Goal: Use online tool/utility: Utilize a website feature to perform a specific function

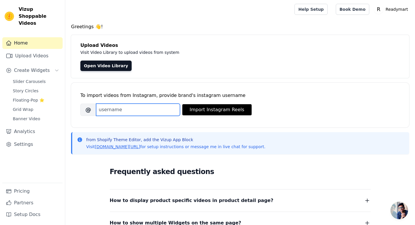
click at [159, 112] on input "Brand's Instagram Username" at bounding box center [138, 110] width 84 height 12
type input "[DOMAIN_NAME]"
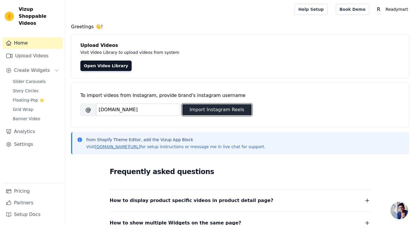
click at [192, 111] on button "Import Instagram Reels" at bounding box center [216, 109] width 69 height 11
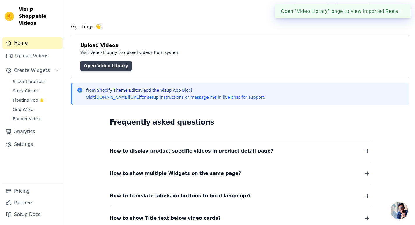
click at [114, 67] on link "Open Video Library" at bounding box center [105, 66] width 51 height 10
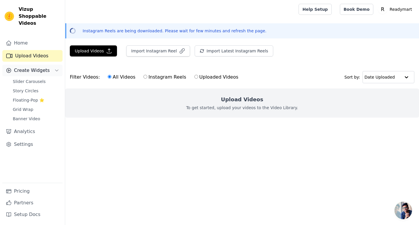
click at [46, 65] on button "Create Widgets" at bounding box center [32, 71] width 60 height 12
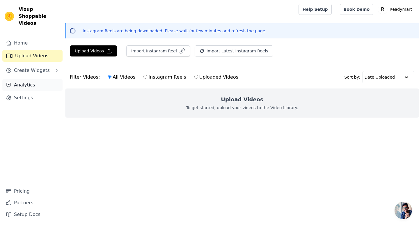
click at [44, 80] on link "Analytics" at bounding box center [32, 85] width 60 height 12
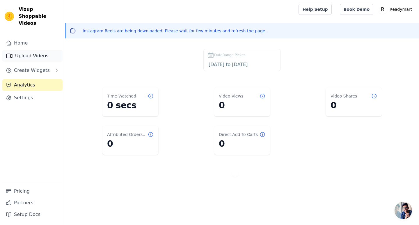
click at [29, 54] on link "Upload Videos" at bounding box center [32, 56] width 60 height 12
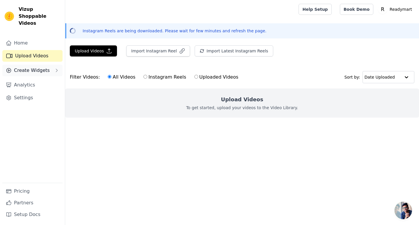
click at [33, 65] on button "Create Widgets" at bounding box center [32, 71] width 60 height 12
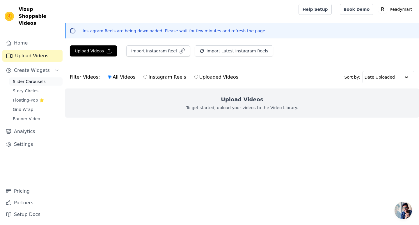
click at [35, 79] on span "Slider Carousels" at bounding box center [29, 82] width 33 height 6
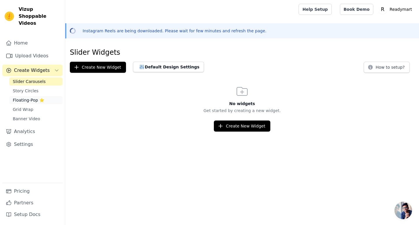
click at [43, 96] on link "Floating-Pop ⭐" at bounding box center [35, 100] width 53 height 8
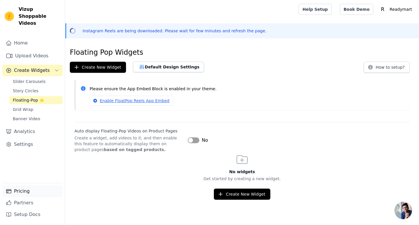
click at [54, 191] on link "Pricing" at bounding box center [32, 191] width 60 height 12
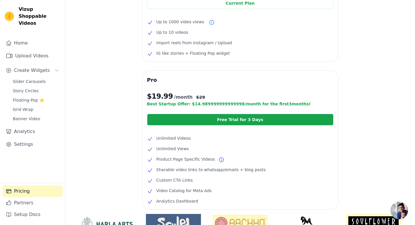
scroll to position [61, 0]
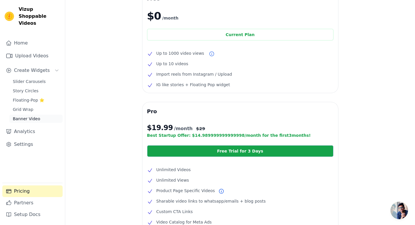
click at [24, 116] on span "Banner Video" at bounding box center [26, 119] width 27 height 6
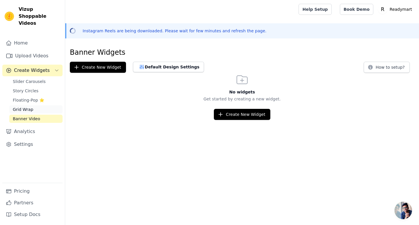
click at [29, 106] on span "Grid Wrap" at bounding box center [23, 109] width 20 height 6
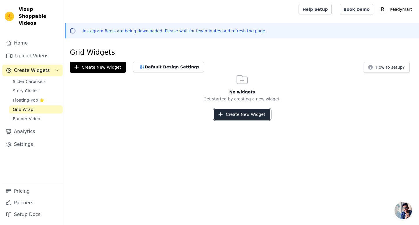
click at [255, 118] on button "Create New Widget" at bounding box center [242, 114] width 56 height 11
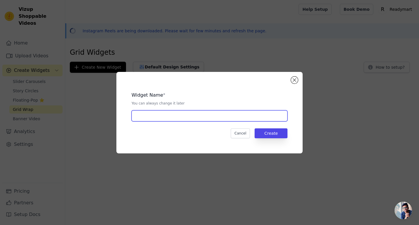
click at [189, 118] on input "text" at bounding box center [209, 115] width 156 height 11
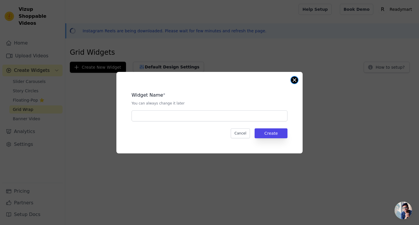
click at [291, 80] on button "Close modal" at bounding box center [294, 80] width 7 height 7
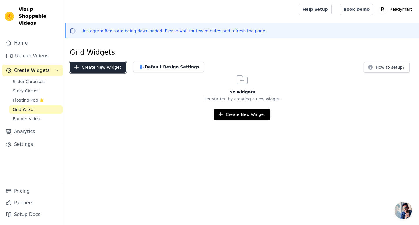
click at [81, 63] on button "Create New Widget" at bounding box center [98, 67] width 56 height 11
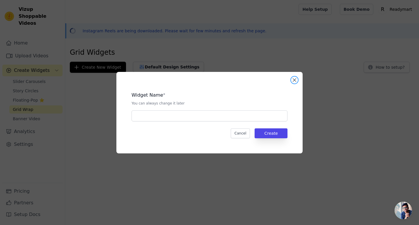
drag, startPoint x: 296, startPoint y: 82, endPoint x: 197, endPoint y: 83, distance: 98.6
click at [295, 82] on button "Close modal" at bounding box center [294, 80] width 7 height 7
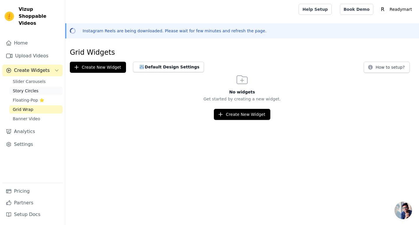
drag, startPoint x: 47, startPoint y: 84, endPoint x: 43, endPoint y: 82, distance: 4.3
click at [46, 87] on link "Story Circles" at bounding box center [35, 91] width 53 height 8
